Goal: Download file/media

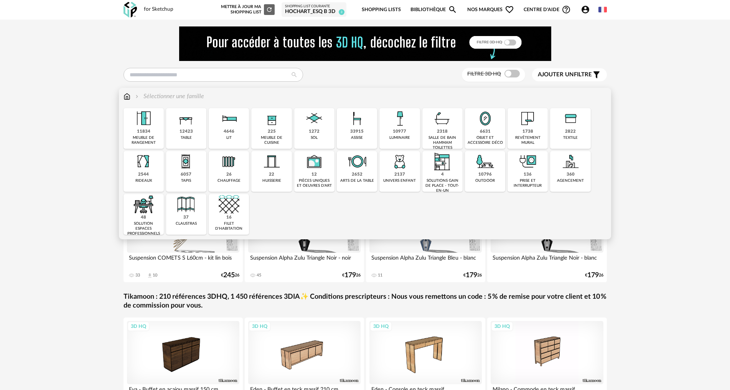
click at [353, 129] on div "33915" at bounding box center [356, 132] width 13 height 6
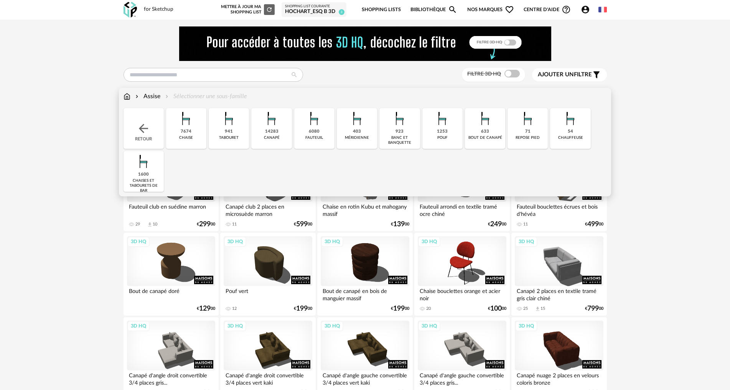
click at [141, 173] on div "1600" at bounding box center [143, 175] width 11 height 6
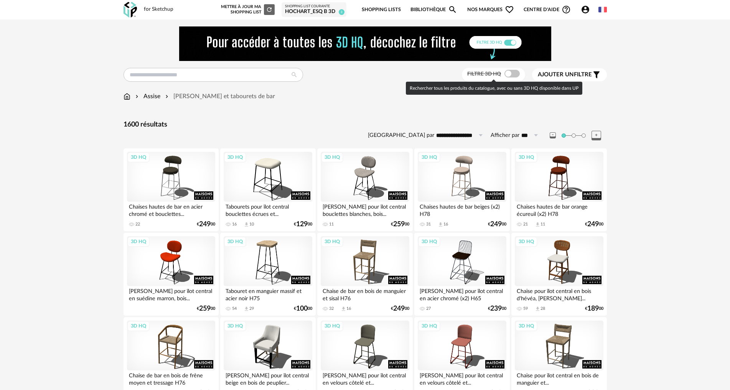
click at [509, 73] on span at bounding box center [511, 74] width 15 height 8
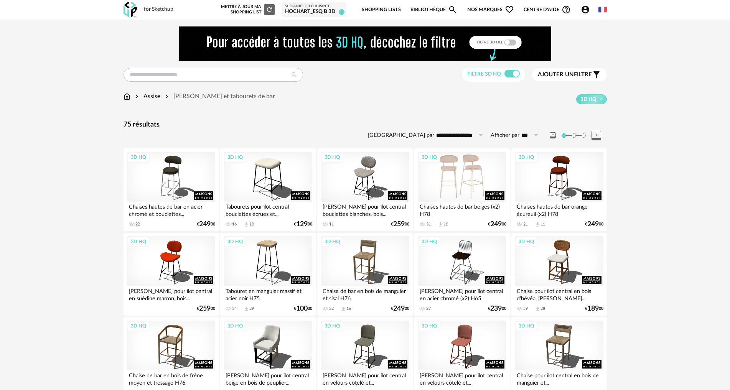
click at [467, 167] on div "3D HQ" at bounding box center [462, 177] width 88 height 50
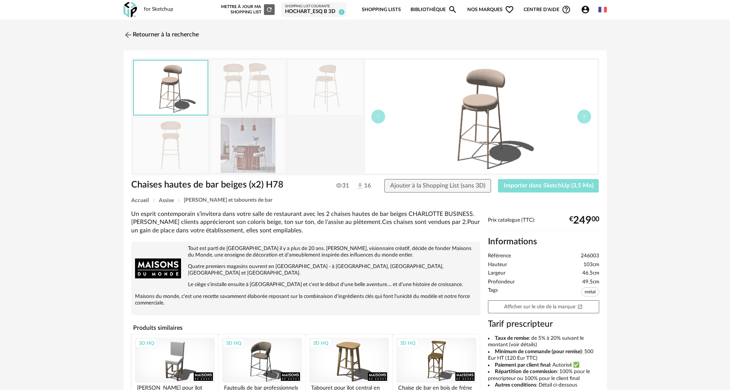
click at [555, 183] on span "Importer dans SketchUp (3,5 Mo)" at bounding box center [549, 186] width 90 height 6
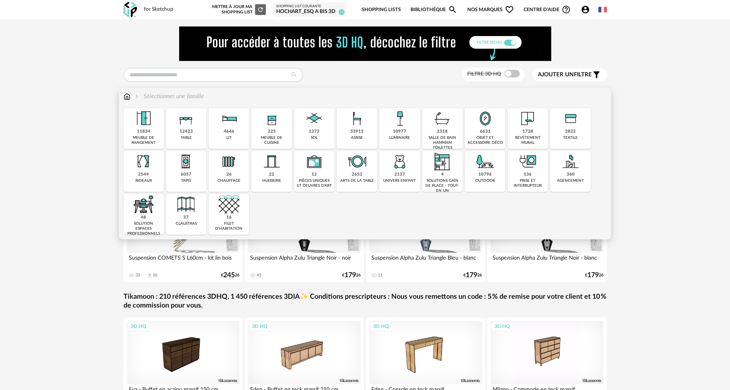
drag, startPoint x: 349, startPoint y: 125, endPoint x: 650, endPoint y: 208, distance: 311.6
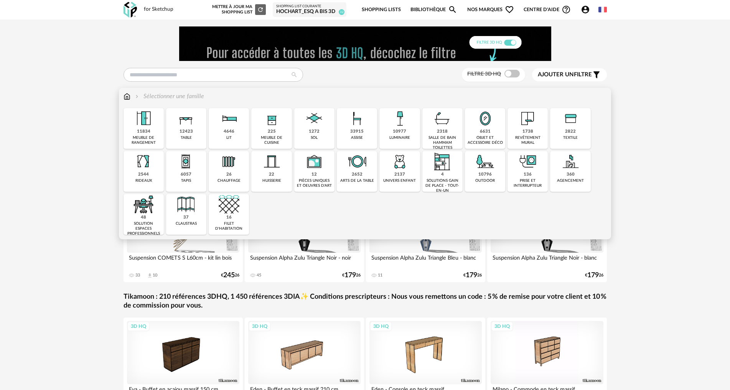
click at [349, 125] on img at bounding box center [357, 118] width 21 height 21
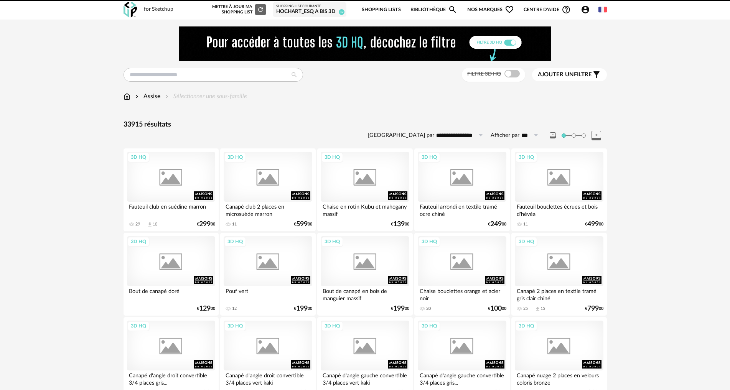
scroll to position [115, 0]
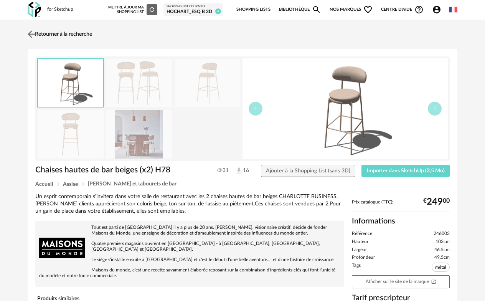
click at [42, 34] on link "Retourner à la recherche" at bounding box center [59, 34] width 66 height 17
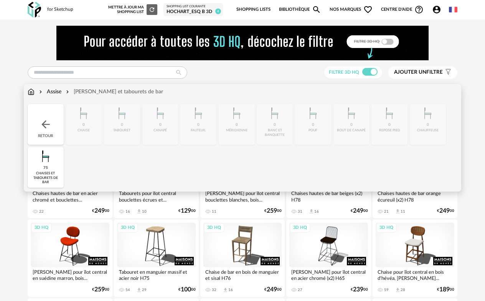
click at [56, 92] on div "Assise" at bounding box center [50, 92] width 24 height 8
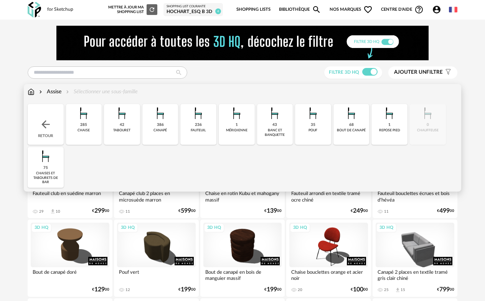
click at [88, 127] on div "285 chaise" at bounding box center [84, 124] width 36 height 41
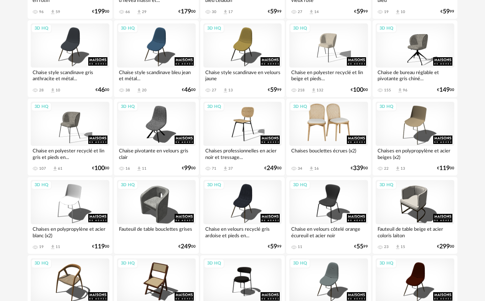
scroll to position [1150, 0]
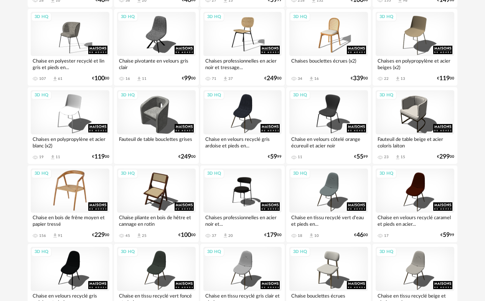
click at [71, 191] on div "3D HQ" at bounding box center [70, 190] width 79 height 44
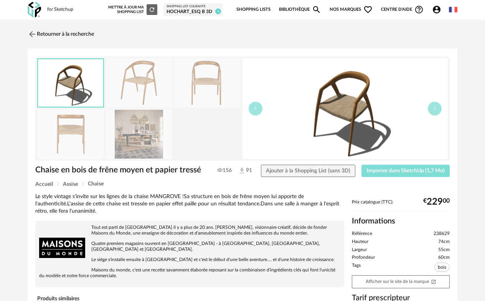
click at [402, 170] on span "Importer dans SketchUp (1,7 Mo)" at bounding box center [406, 170] width 78 height 5
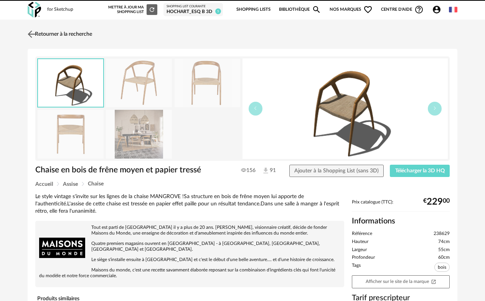
click at [46, 36] on link "Retourner à la recherche" at bounding box center [59, 34] width 66 height 17
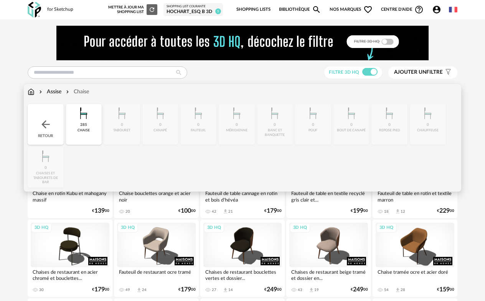
click at [31, 91] on img at bounding box center [31, 92] width 7 height 8
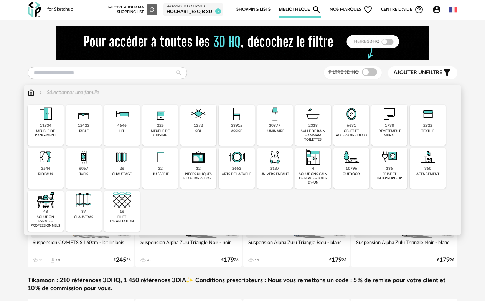
click at [80, 170] on div "6057" at bounding box center [83, 168] width 9 height 5
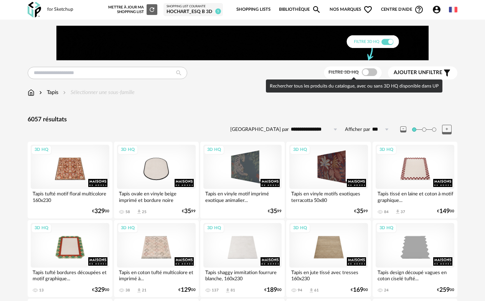
click at [372, 71] on span at bounding box center [369, 72] width 15 height 8
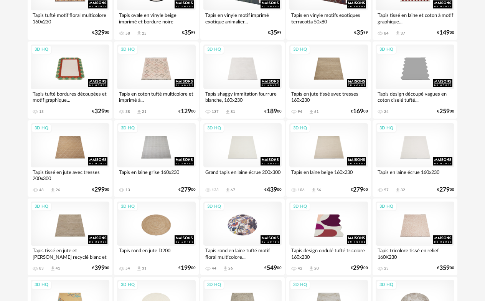
scroll to position [192, 0]
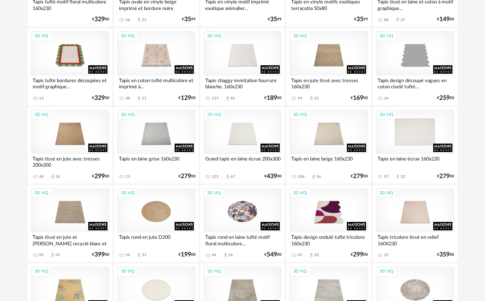
click at [426, 127] on div "3D HQ" at bounding box center [414, 132] width 79 height 44
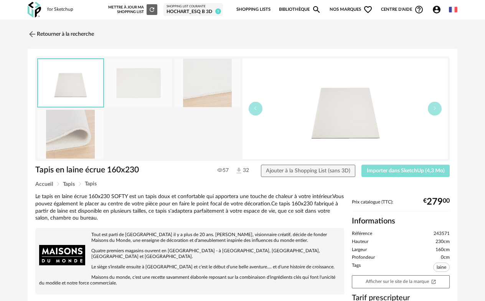
click at [387, 169] on span "Importer dans SketchUp (4,3 Mo)" at bounding box center [406, 170] width 78 height 5
click at [33, 32] on img at bounding box center [31, 33] width 11 height 11
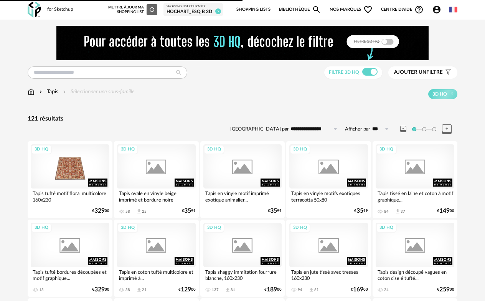
scroll to position [192, 0]
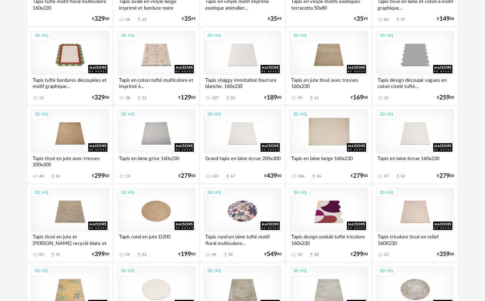
click at [340, 136] on div "3D HQ" at bounding box center [328, 131] width 79 height 44
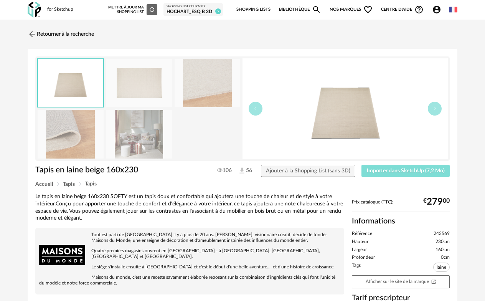
drag, startPoint x: 400, startPoint y: 174, endPoint x: 335, endPoint y: 168, distance: 65.4
click at [400, 173] on button "Importer dans SketchUp (7,2 Mo)" at bounding box center [405, 171] width 88 height 12
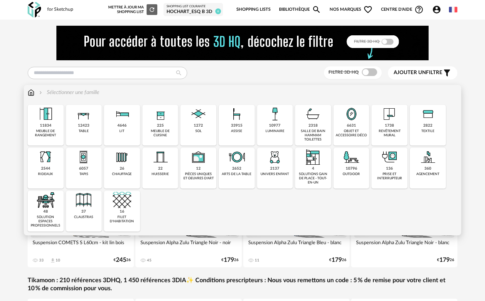
click at [39, 120] on img at bounding box center [45, 114] width 18 height 18
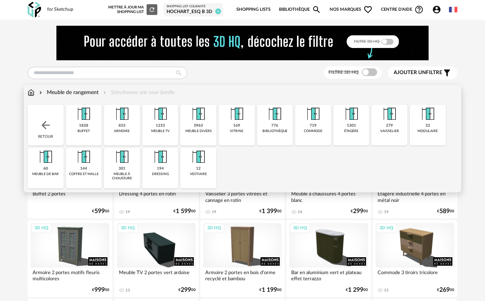
click at [85, 133] on div "1828 buffet" at bounding box center [84, 125] width 36 height 41
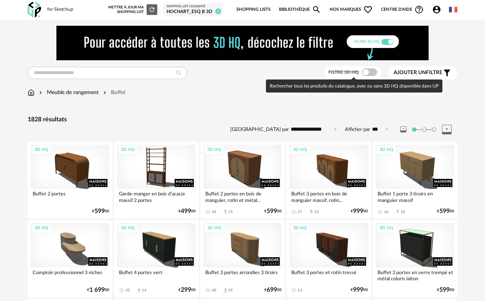
click at [373, 76] on span at bounding box center [369, 72] width 15 height 8
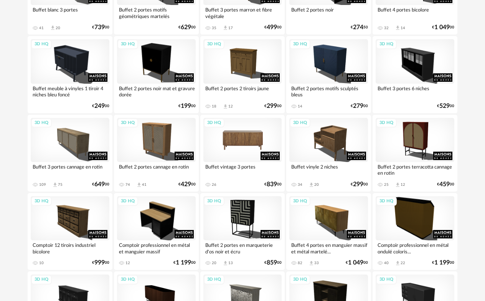
scroll to position [614, 0]
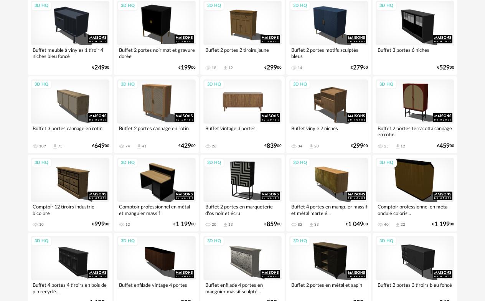
click at [247, 102] on div "3D HQ" at bounding box center [242, 101] width 79 height 44
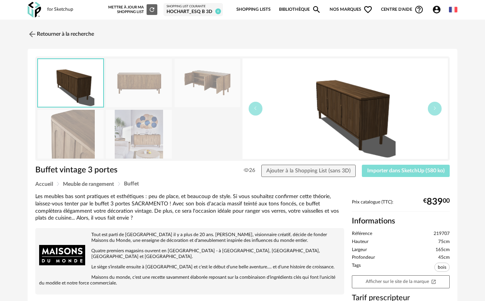
click at [380, 167] on button "Importer dans SketchUp (580 ko)" at bounding box center [406, 171] width 88 height 12
